Goal: Task Accomplishment & Management: Use online tool/utility

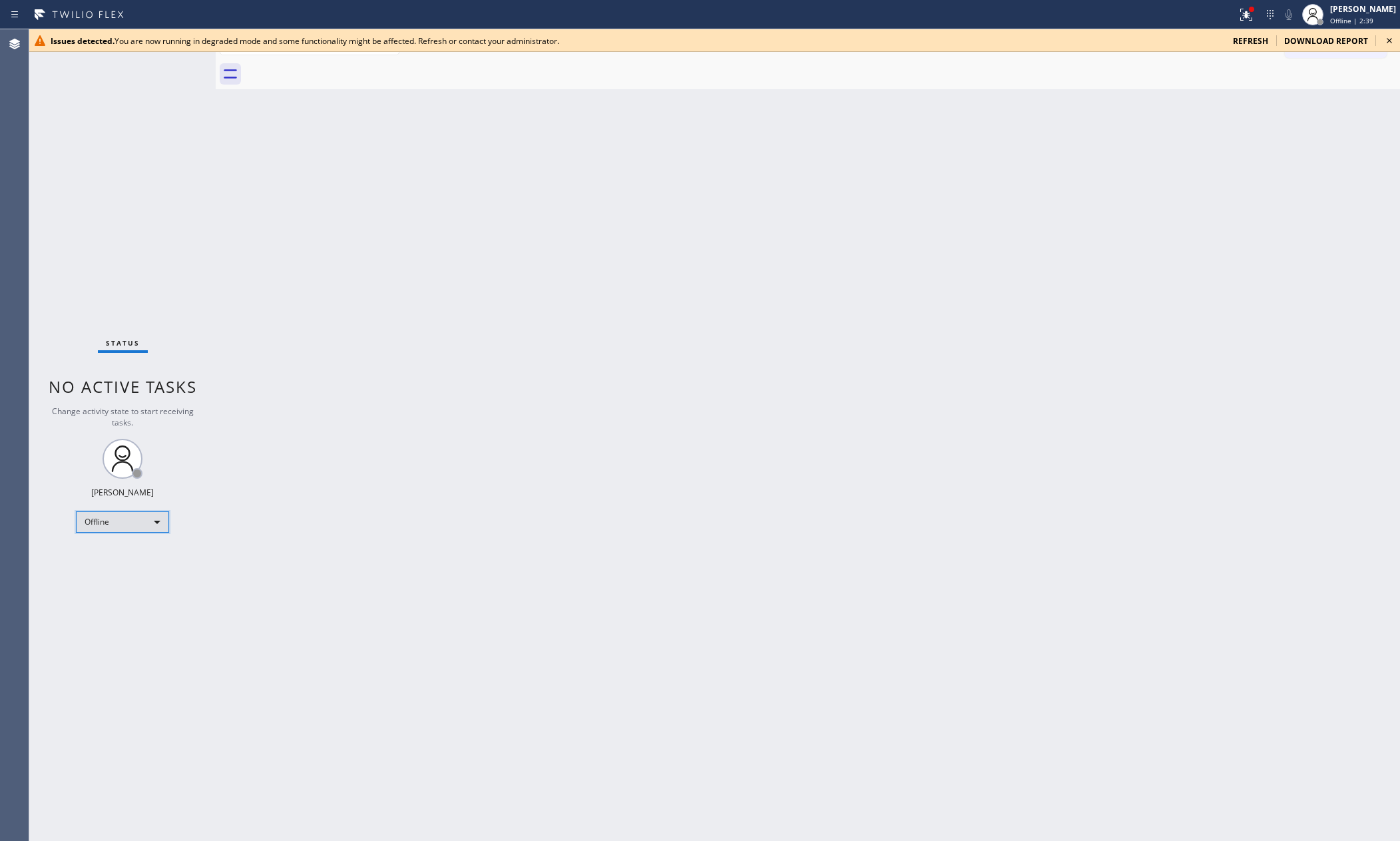
click at [132, 521] on div "Offline" at bounding box center [122, 522] width 93 height 21
click at [131, 561] on li "Available" at bounding box center [122, 556] width 90 height 16
drag, startPoint x: 817, startPoint y: 618, endPoint x: 823, endPoint y: 614, distance: 7.2
click at [818, 618] on div "Back to Dashboard Change Sender ID Customers Technicians Select a contact Outbo…" at bounding box center [807, 434] width 1184 height 811
click at [823, 614] on div "Back to Dashboard Change Sender ID Customers Technicians Select a contact Outbo…" at bounding box center [807, 434] width 1184 height 811
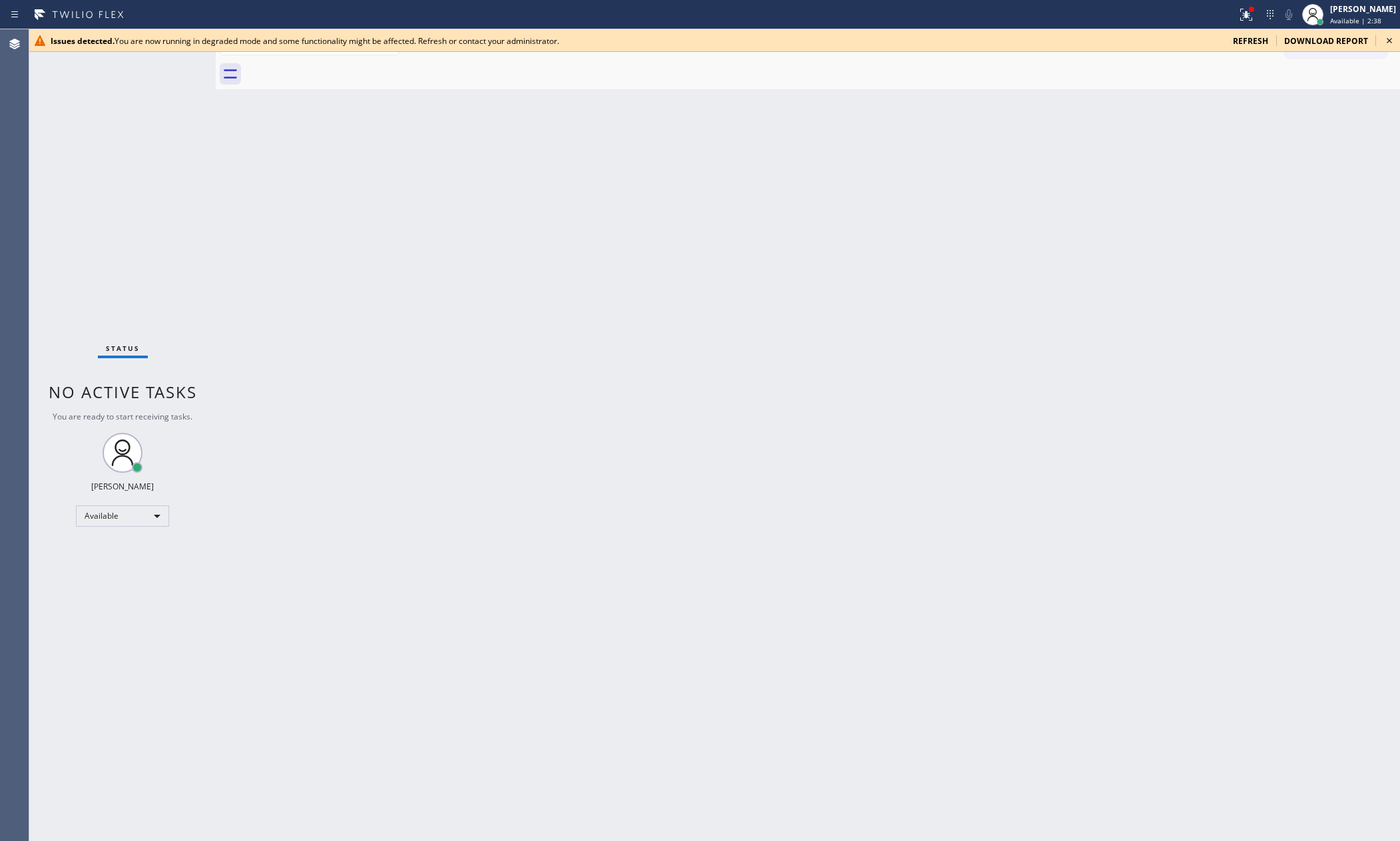
drag, startPoint x: 681, startPoint y: 735, endPoint x: 690, endPoint y: 735, distance: 9.0
click at [690, 735] on div "Back to Dashboard Change Sender ID Customers Technicians Select a contact Outbo…" at bounding box center [807, 434] width 1184 height 811
click at [1248, 42] on span "refresh" at bounding box center [1250, 41] width 36 height 12
